Goal: Task Accomplishment & Management: Manage account settings

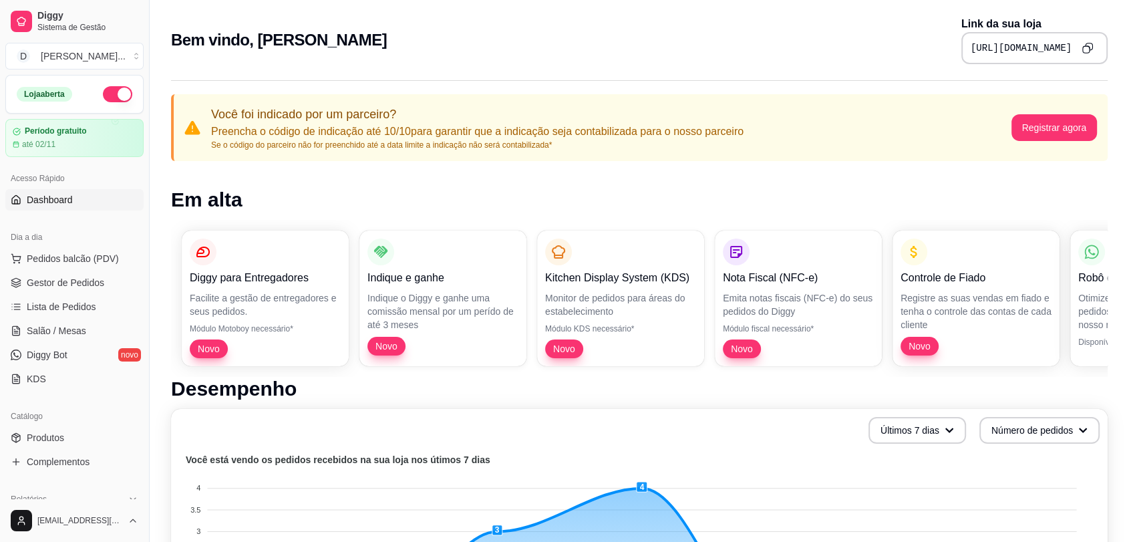
click at [1090, 51] on icon "Copy to clipboard" at bounding box center [1087, 47] width 11 height 11
click at [1095, 51] on button "Copy to clipboard" at bounding box center [1087, 47] width 21 height 21
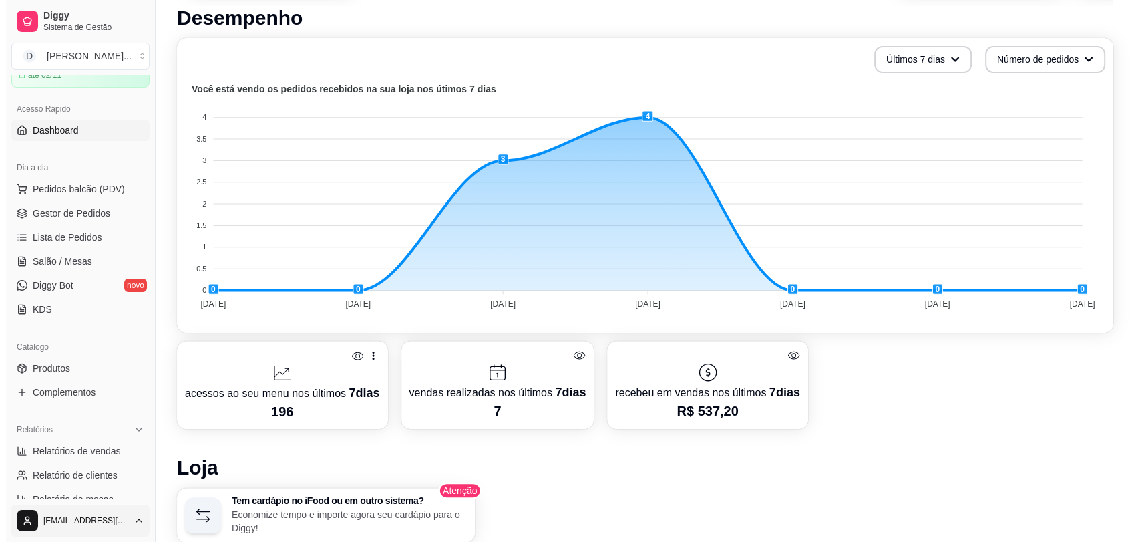
scroll to position [222, 0]
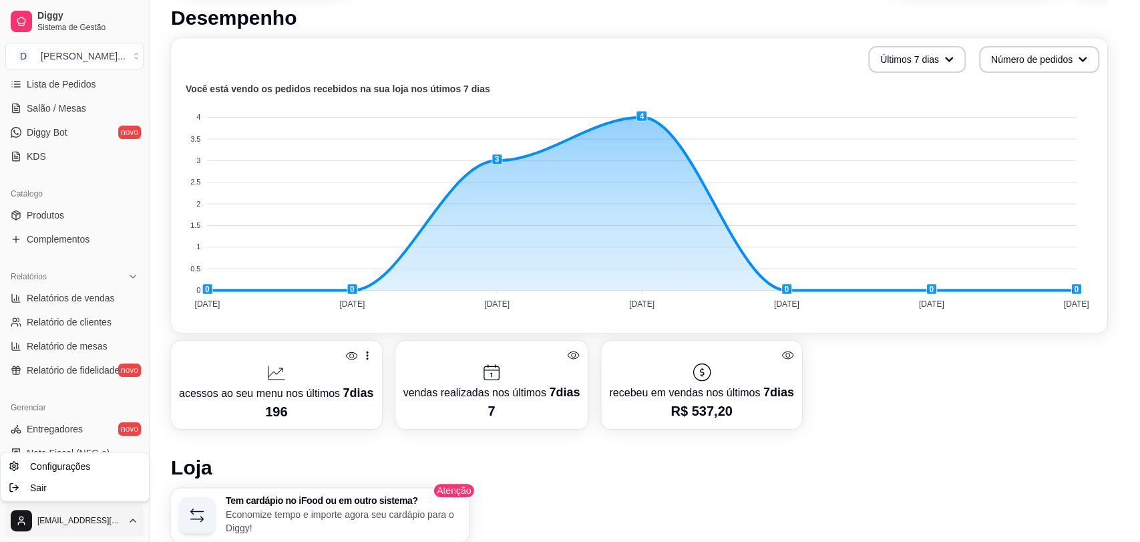
click at [91, 499] on div "Configurações Sair" at bounding box center [75, 476] width 150 height 49
click at [88, 490] on div "Sair" at bounding box center [74, 486] width 143 height 21
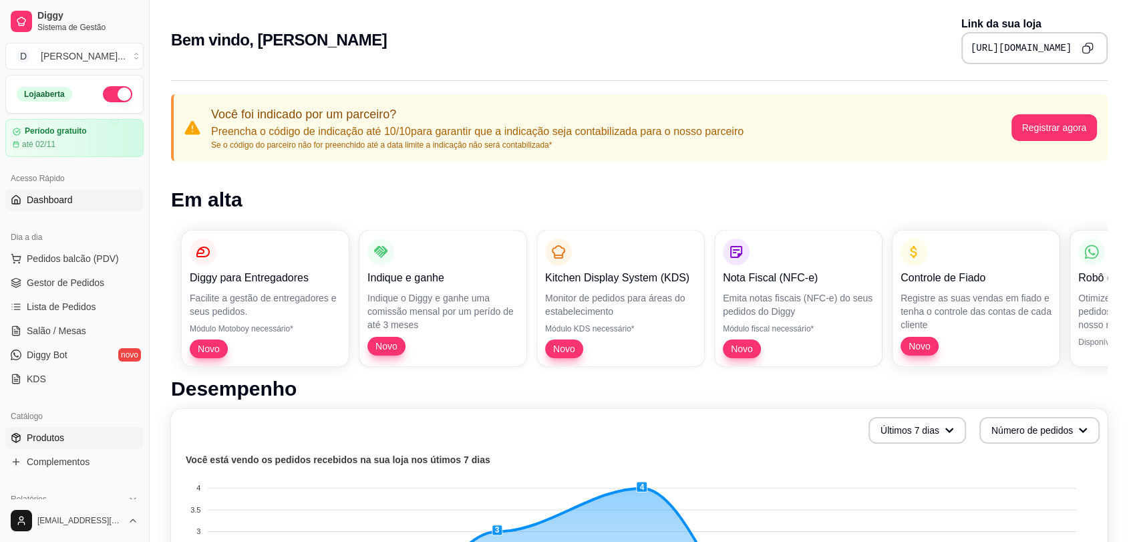
click at [59, 436] on span "Produtos" at bounding box center [45, 437] width 37 height 13
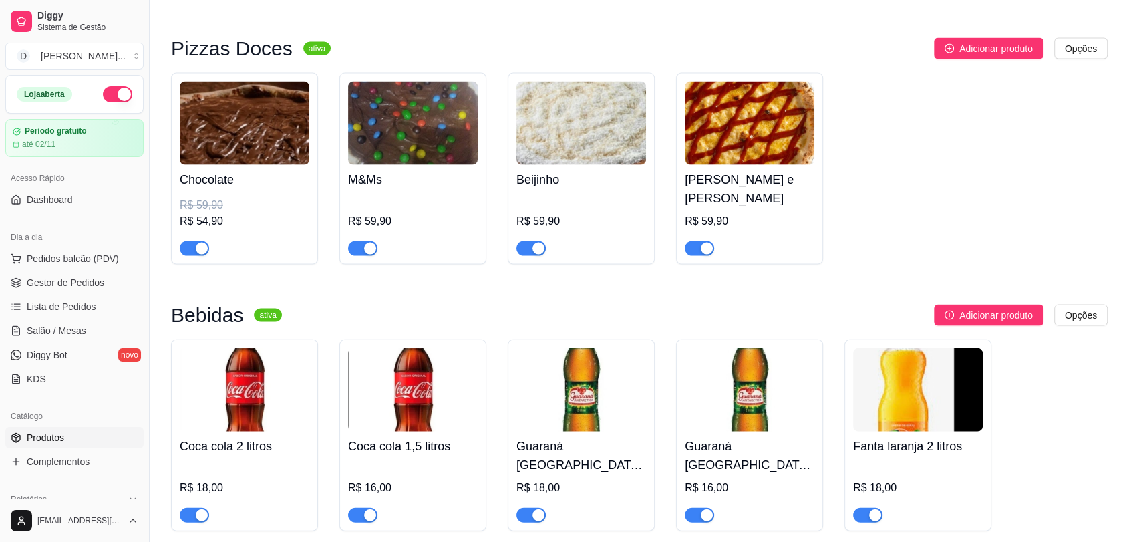
scroll to position [2821, 0]
